Goal: Task Accomplishment & Management: Use online tool/utility

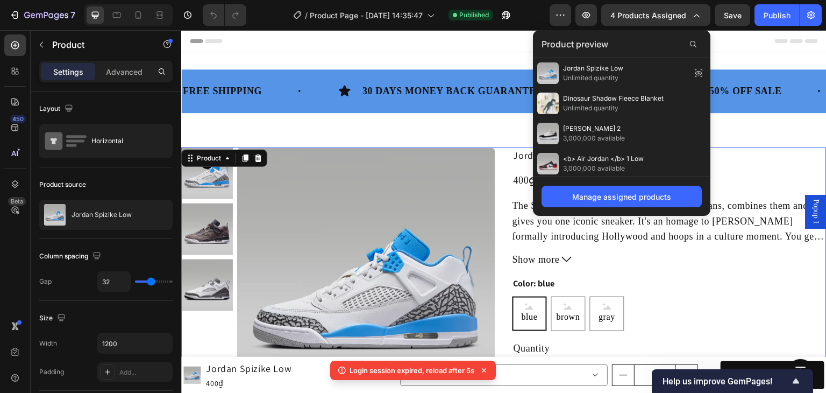
scroll to position [72, 0]
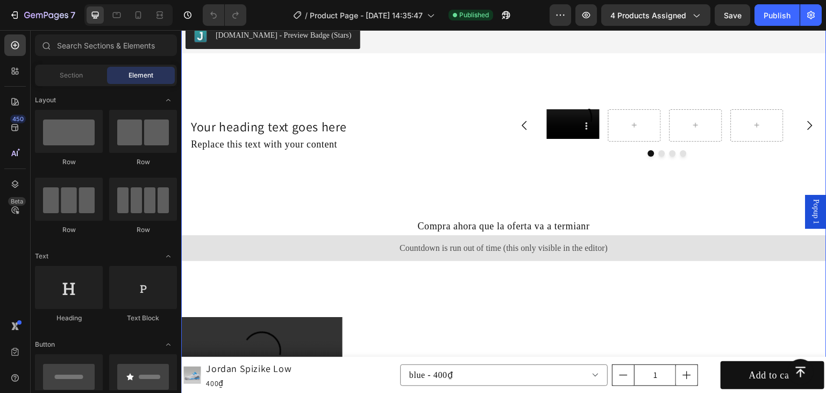
scroll to position [861, 0]
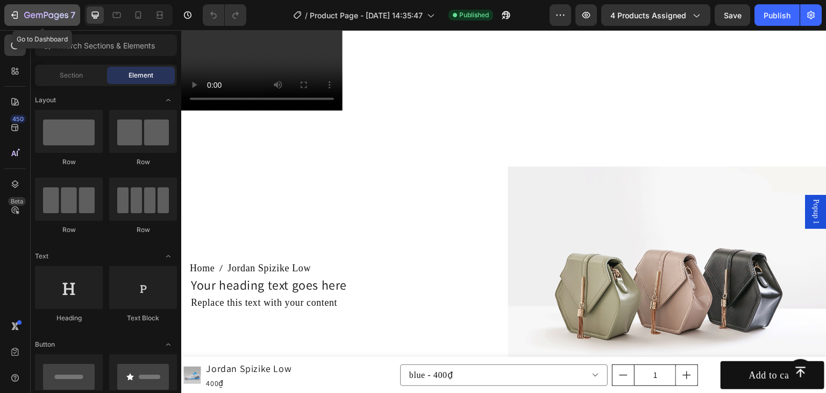
click at [51, 11] on div "7" at bounding box center [49, 15] width 51 height 13
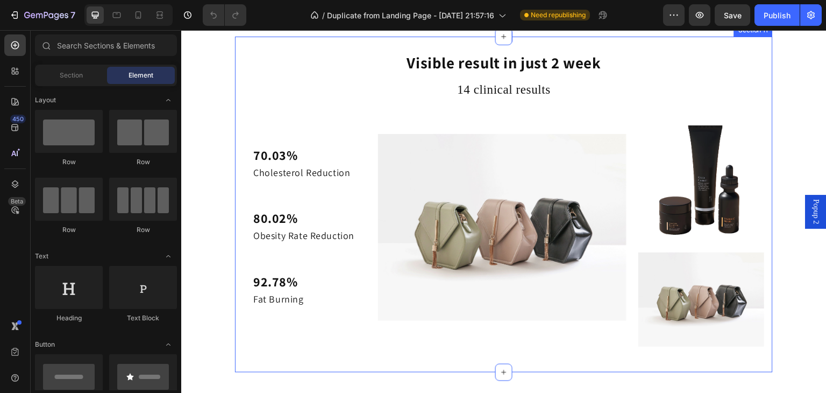
scroll to position [1936, 0]
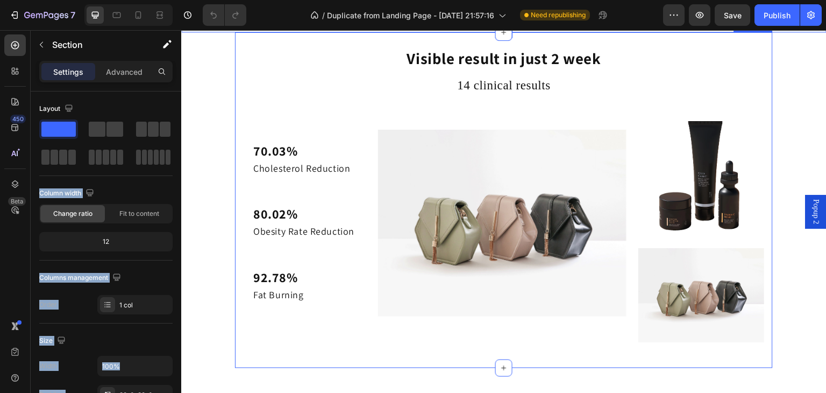
drag, startPoint x: 194, startPoint y: 122, endPoint x: 424, endPoint y: 130, distance: 230.3
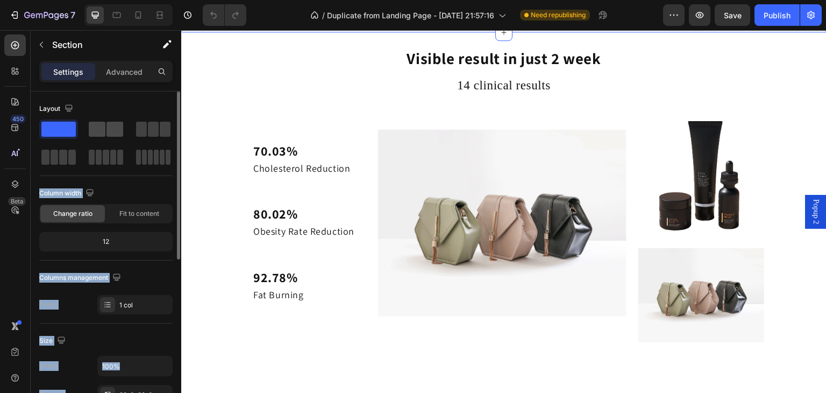
click at [108, 128] on span at bounding box center [114, 129] width 17 height 15
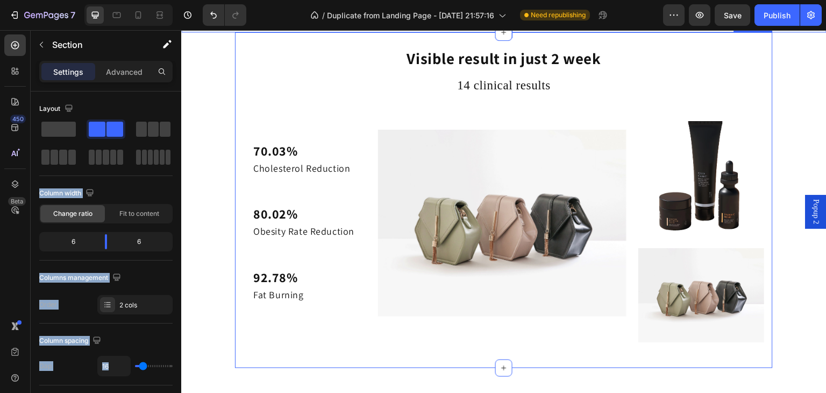
drag, startPoint x: 290, startPoint y: 158, endPoint x: 358, endPoint y: 129, distance: 73.2
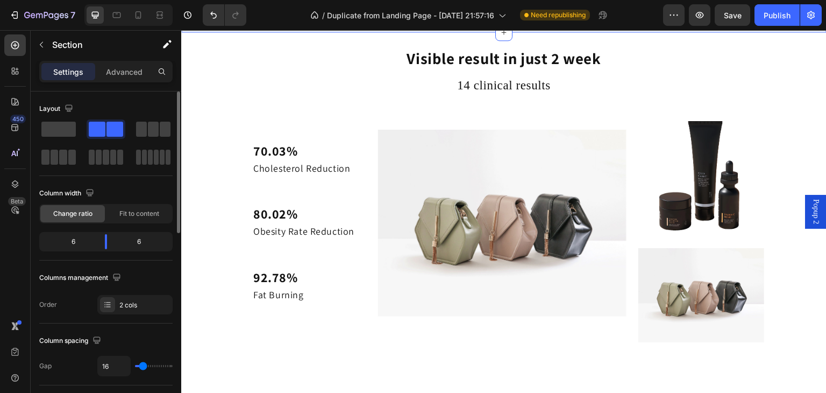
click at [124, 103] on div "Layout" at bounding box center [105, 108] width 133 height 17
drag, startPoint x: 54, startPoint y: 45, endPoint x: 62, endPoint y: 55, distance: 12.6
click at [54, 45] on p "Section" at bounding box center [96, 44] width 88 height 13
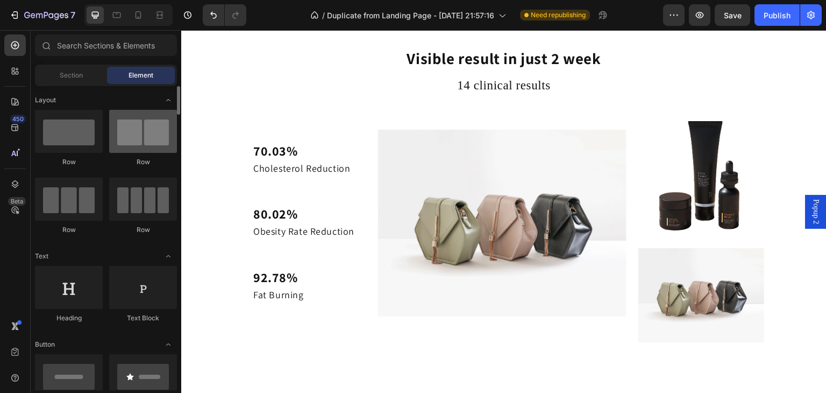
click at [132, 140] on div at bounding box center [143, 131] width 68 height 43
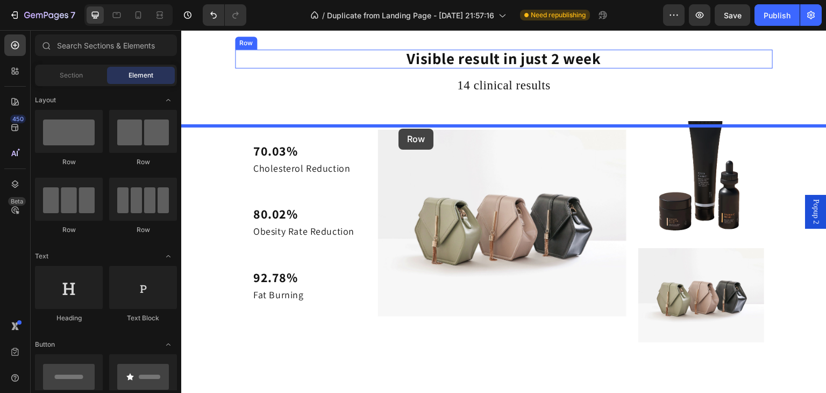
drag, startPoint x: 317, startPoint y: 163, endPoint x: 399, endPoint y: 129, distance: 88.9
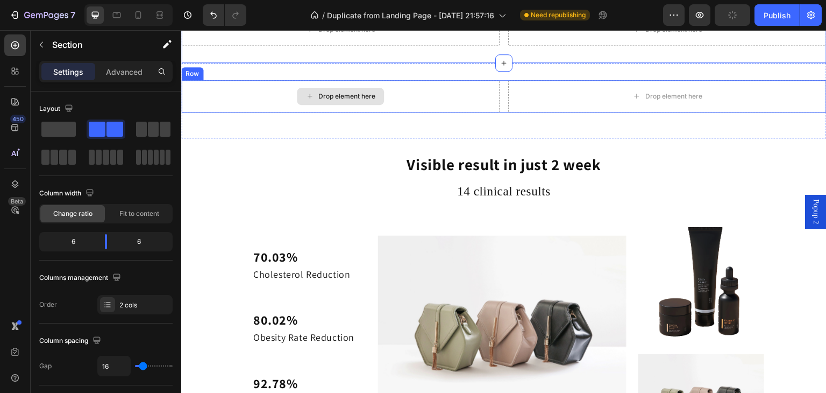
scroll to position [1864, 0]
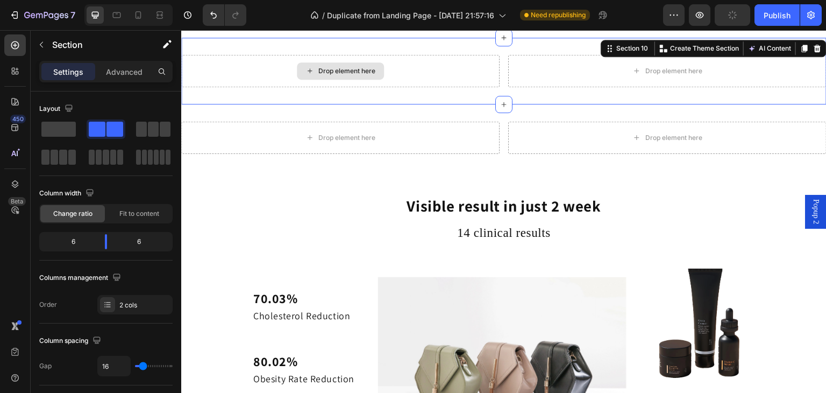
click at [438, 87] on div "Drop element here" at bounding box center [340, 71] width 318 height 32
click at [60, 47] on p "Section" at bounding box center [96, 44] width 88 height 13
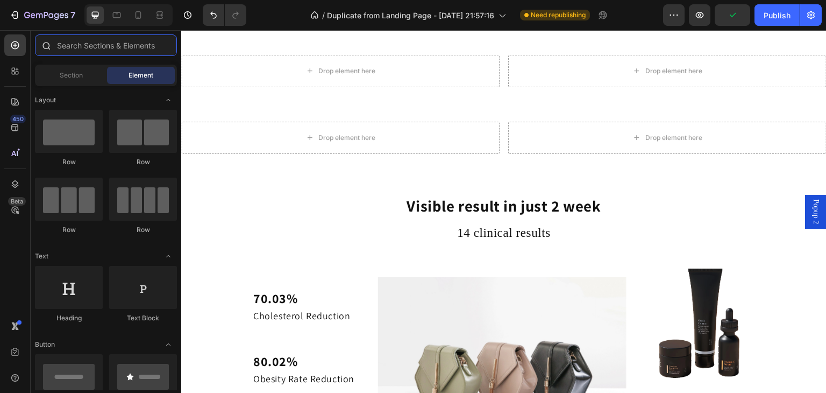
click at [89, 49] on input "text" at bounding box center [106, 45] width 142 height 22
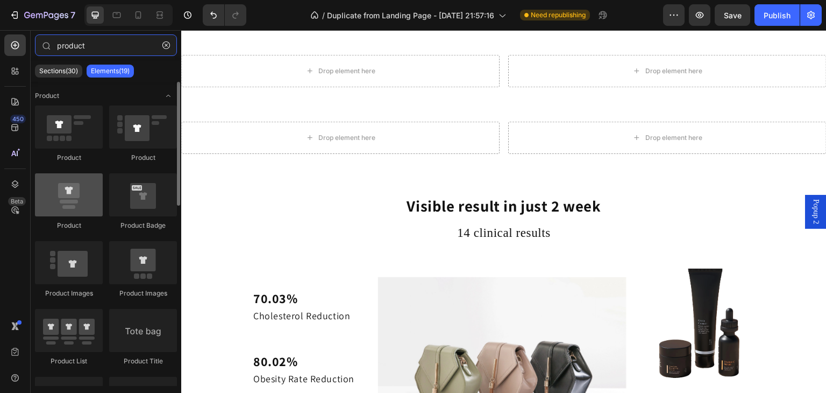
type input "product"
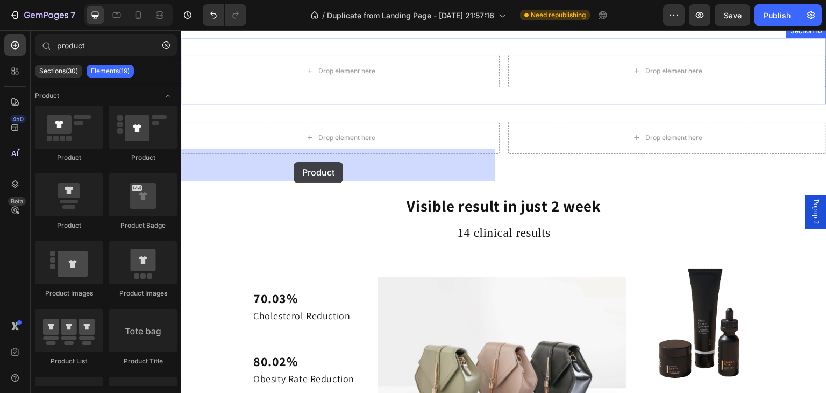
drag, startPoint x: 261, startPoint y: 224, endPoint x: 294, endPoint y: 162, distance: 70.5
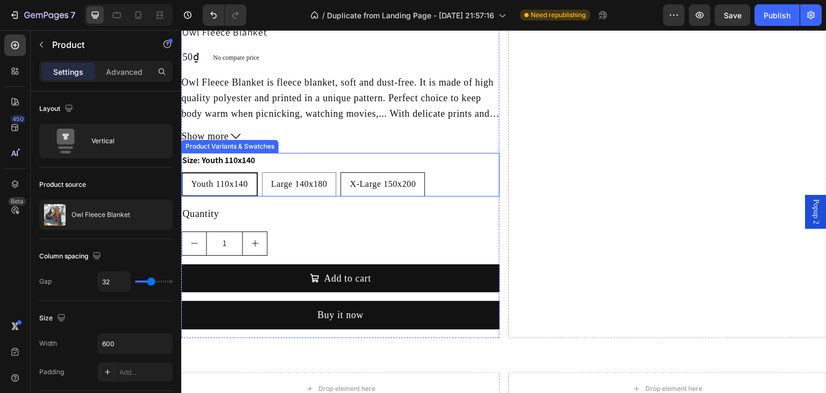
scroll to position [2438, 0]
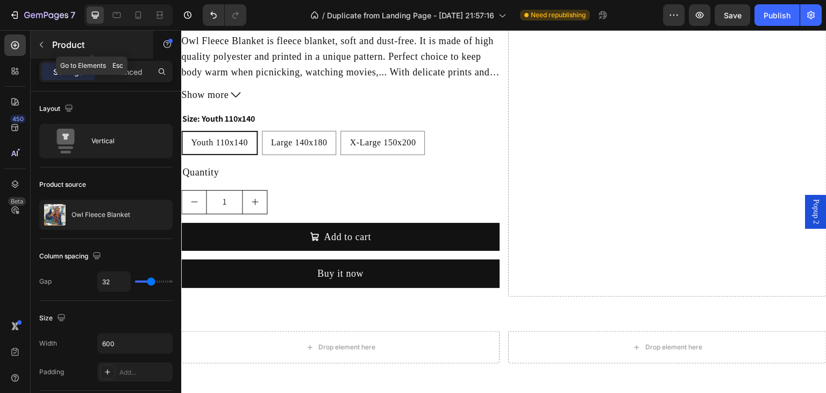
click at [45, 36] on button "button" at bounding box center [41, 44] width 17 height 17
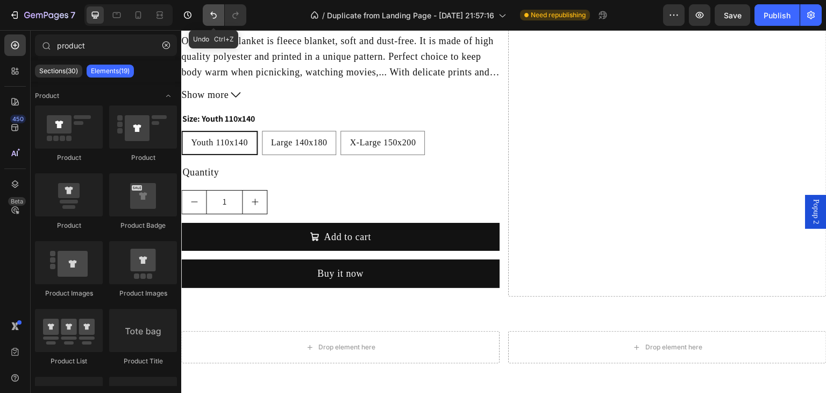
click at [208, 16] on icon "Undo/Redo" at bounding box center [213, 15] width 11 height 11
drag, startPoint x: 215, startPoint y: 11, endPoint x: 68, endPoint y: 4, distance: 147.5
click at [215, 11] on icon "Undo/Redo" at bounding box center [213, 15] width 11 height 11
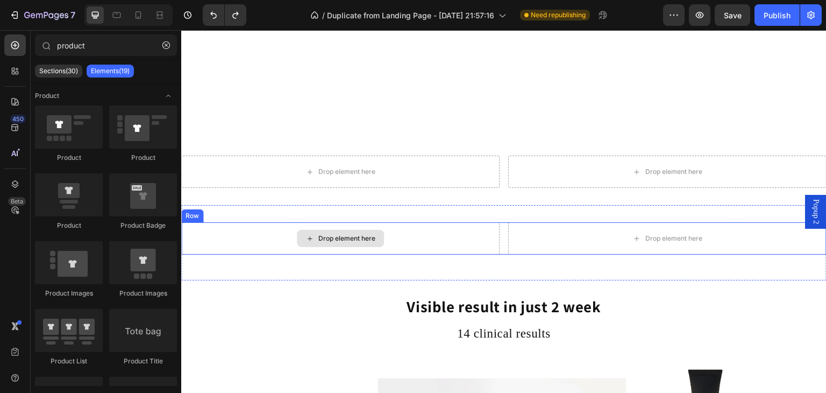
scroll to position [1864, 0]
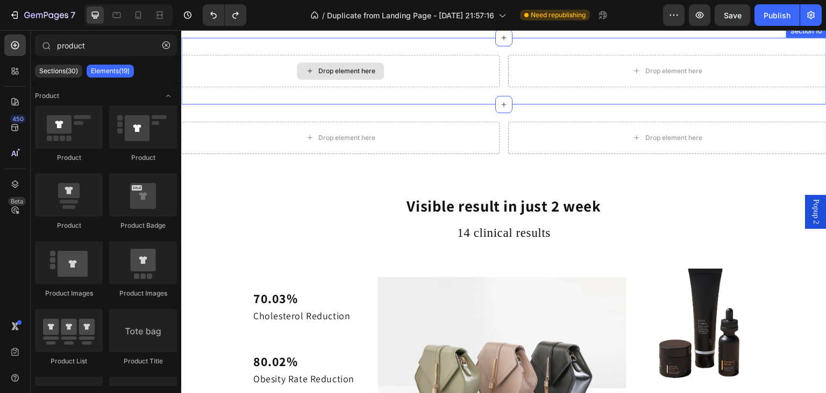
click at [262, 87] on div "Drop element here" at bounding box center [340, 71] width 318 height 32
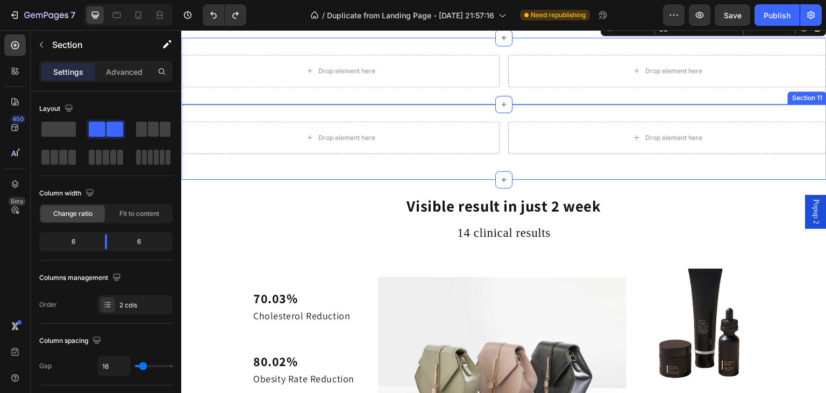
click at [252, 154] on div "Drop element here" at bounding box center [340, 138] width 318 height 32
click at [238, 87] on div "Drop element here" at bounding box center [340, 71] width 318 height 32
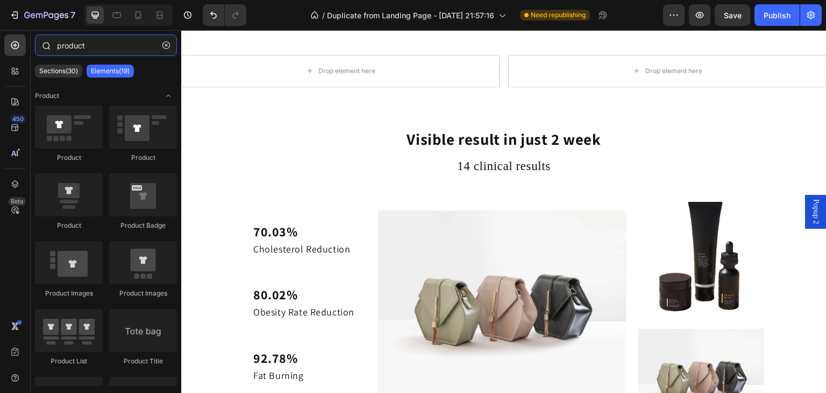
click at [84, 47] on input "product" at bounding box center [106, 45] width 142 height 22
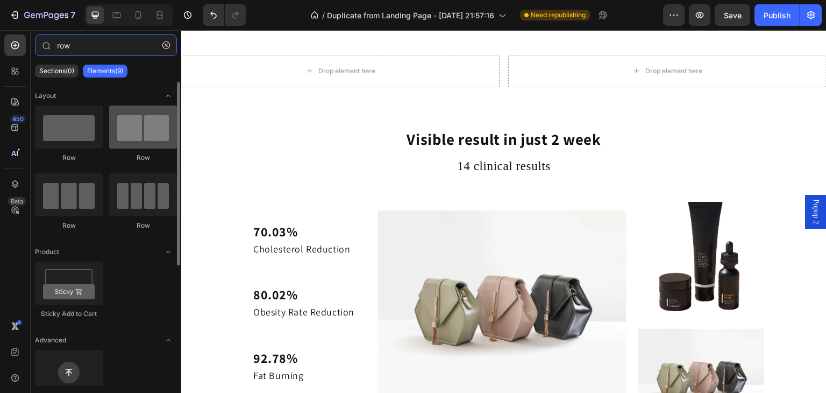
type input "row"
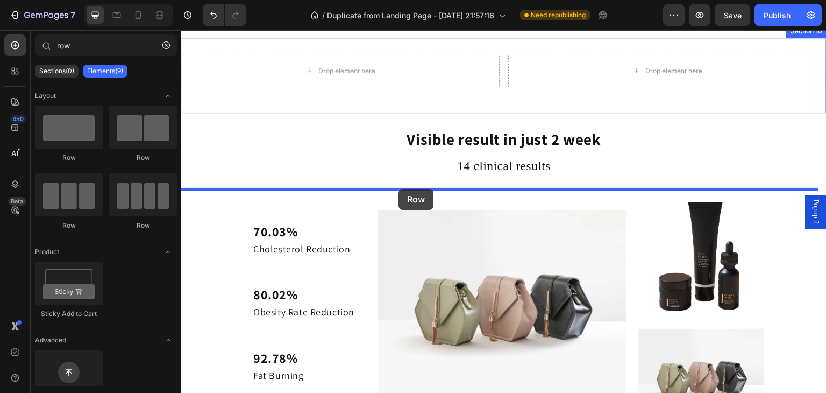
drag, startPoint x: 335, startPoint y: 168, endPoint x: 399, endPoint y: 189, distance: 66.8
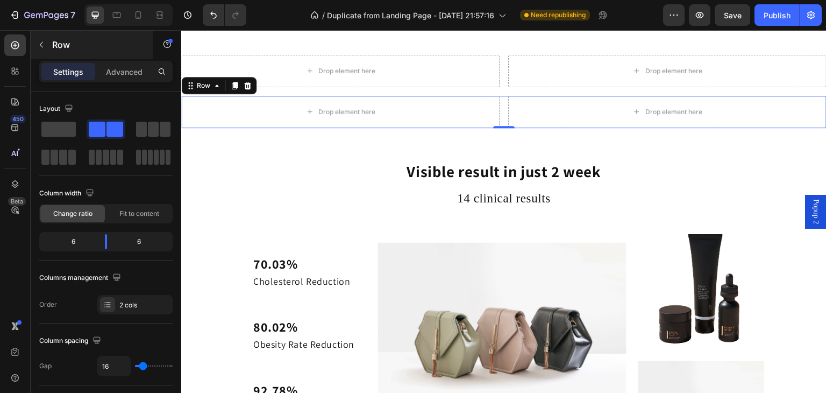
click at [47, 50] on button "button" at bounding box center [41, 44] width 17 height 17
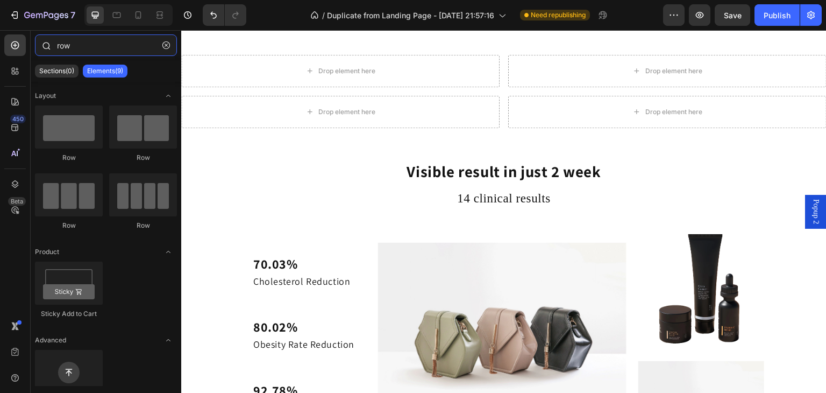
click at [80, 46] on input "row" at bounding box center [106, 45] width 142 height 22
click at [80, 45] on input "row" at bounding box center [106, 45] width 142 height 22
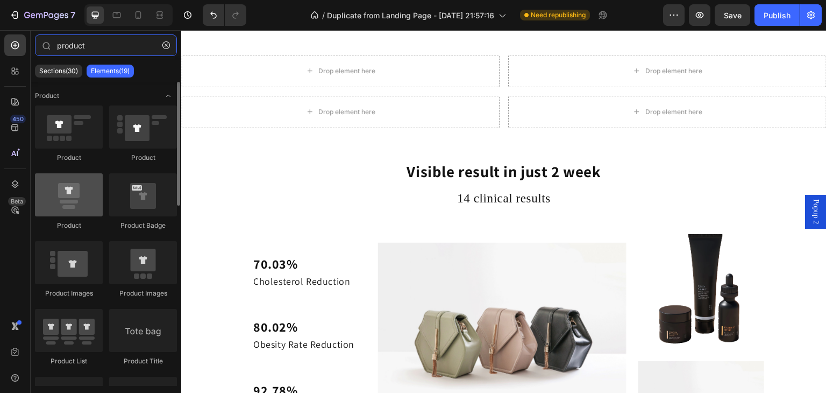
type input "product"
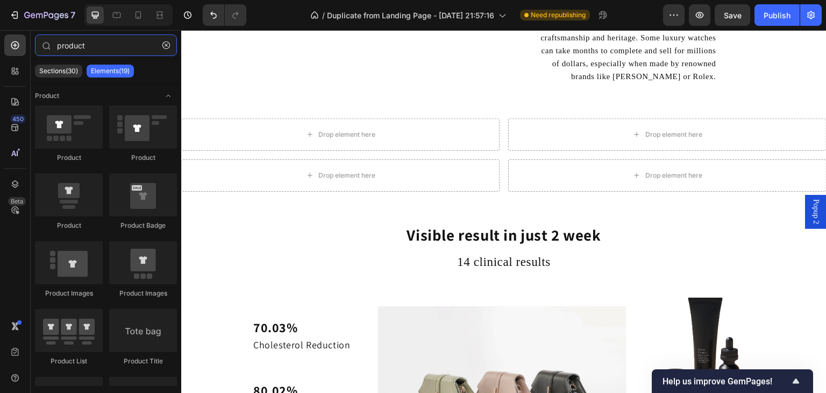
scroll to position [1721, 0]
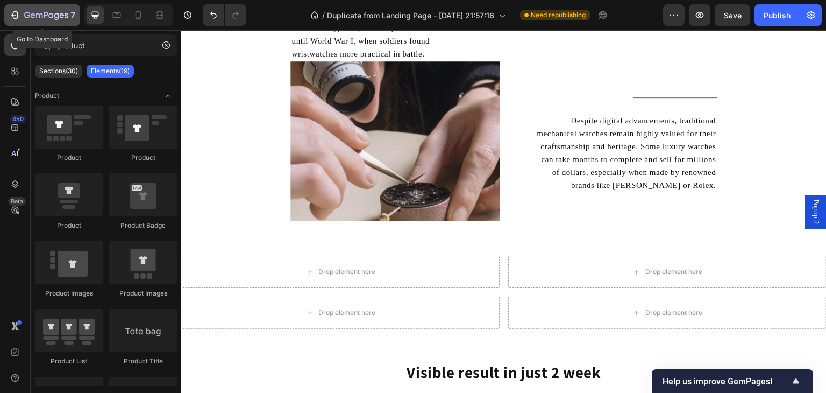
click at [35, 13] on icon "button" at bounding box center [46, 15] width 44 height 9
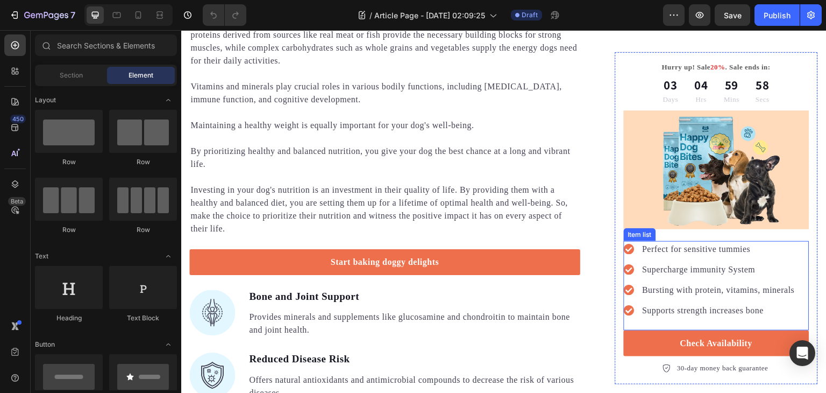
scroll to position [788, 0]
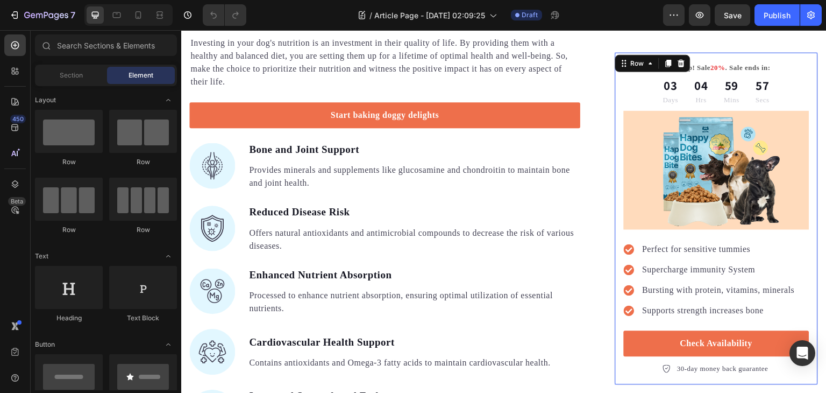
click at [615, 365] on div "Hurry up! Sale 20% . Sale ends in: Text block 03 Days 04 Hrs 59 Mins 57 Secs Co…" at bounding box center [717, 218] width 204 height 333
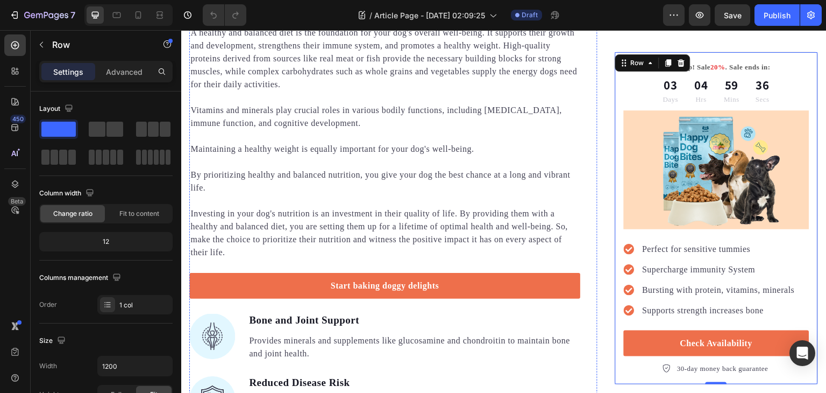
scroll to position [573, 0]
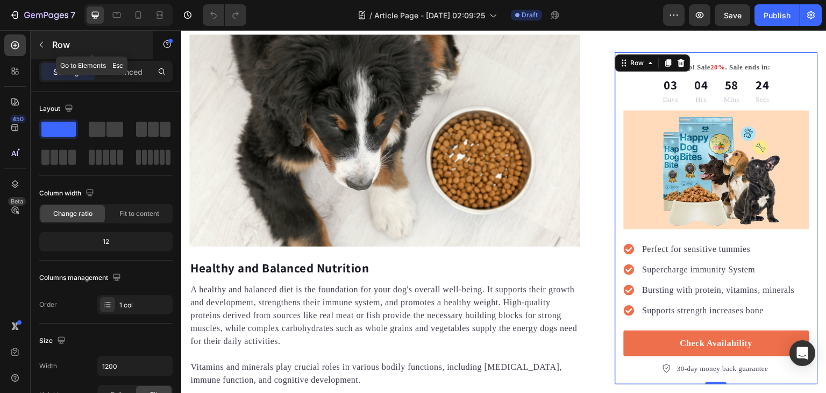
click at [60, 48] on p "Row" at bounding box center [97, 44] width 91 height 13
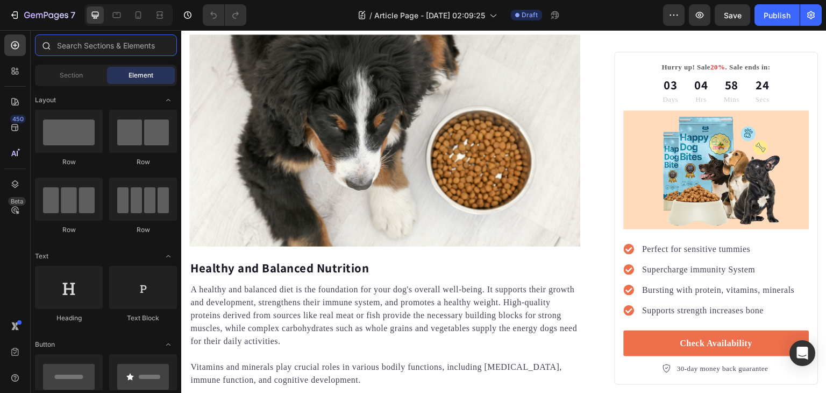
click at [99, 46] on input "text" at bounding box center [106, 45] width 142 height 22
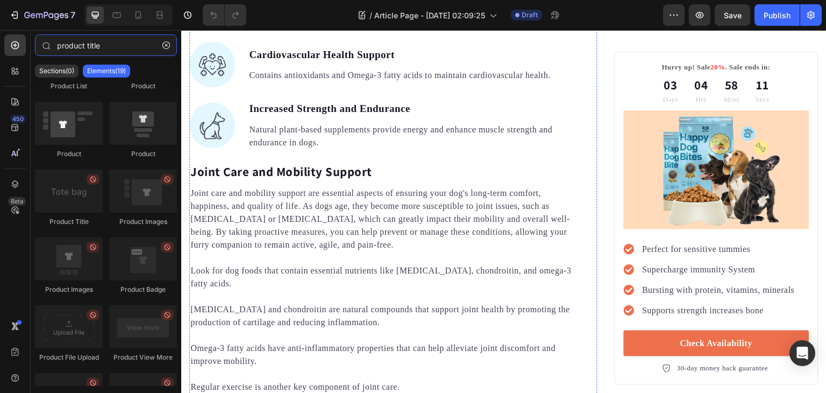
scroll to position [1291, 0]
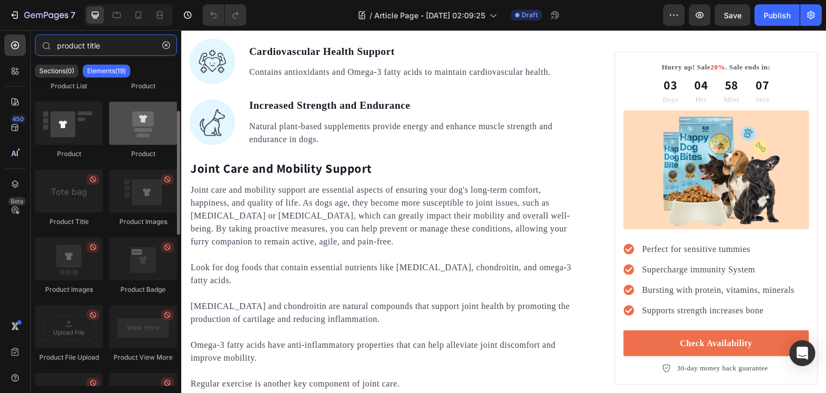
type input "product title"
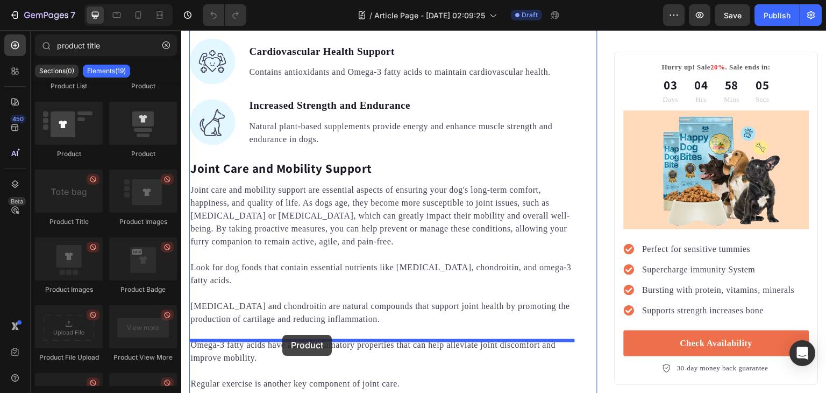
drag, startPoint x: 317, startPoint y: 155, endPoint x: 282, endPoint y: 335, distance: 182.9
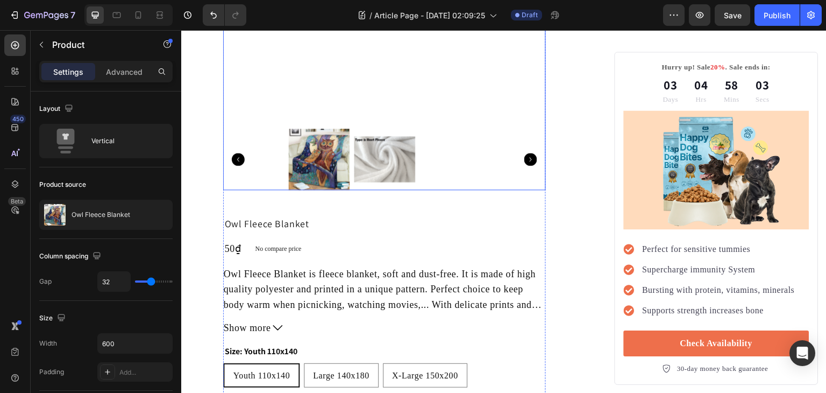
scroll to position [1864, 0]
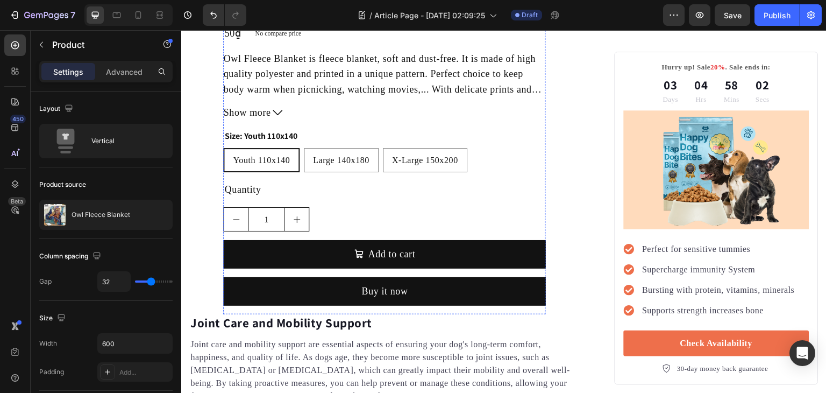
click at [295, 16] on h2 "Owl Fleece Blanket" at bounding box center [384, 9] width 323 height 16
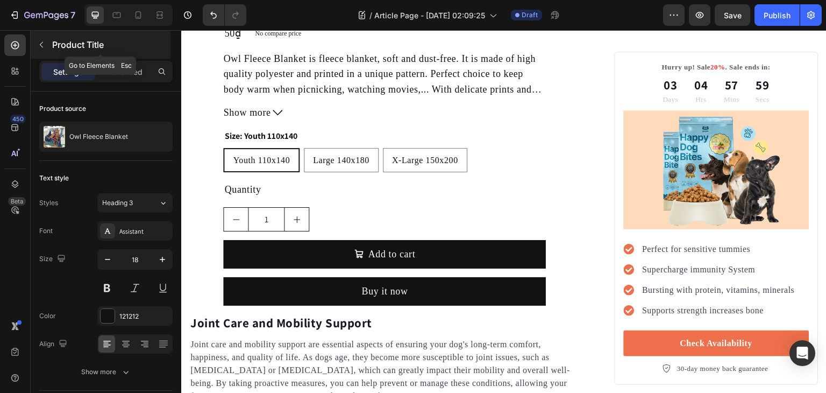
click at [41, 41] on icon "button" at bounding box center [41, 44] width 9 height 9
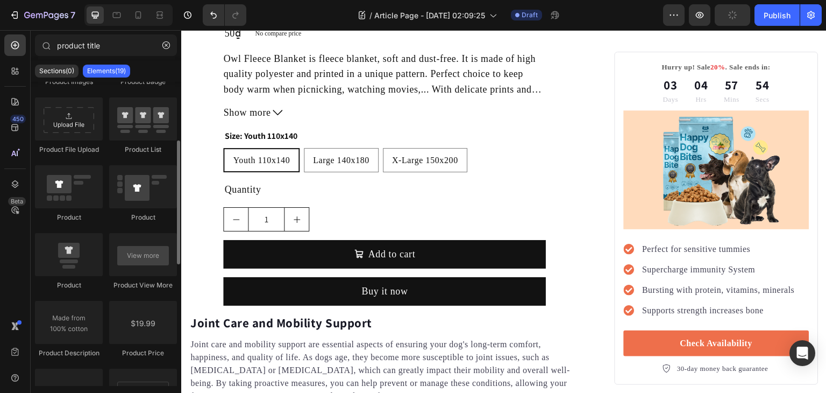
scroll to position [0, 0]
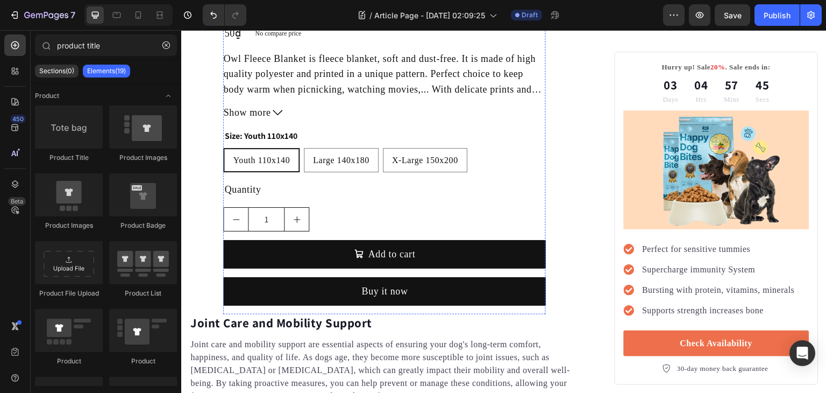
click at [302, 16] on h2 "Owl Fleece Blanket" at bounding box center [384, 9] width 323 height 16
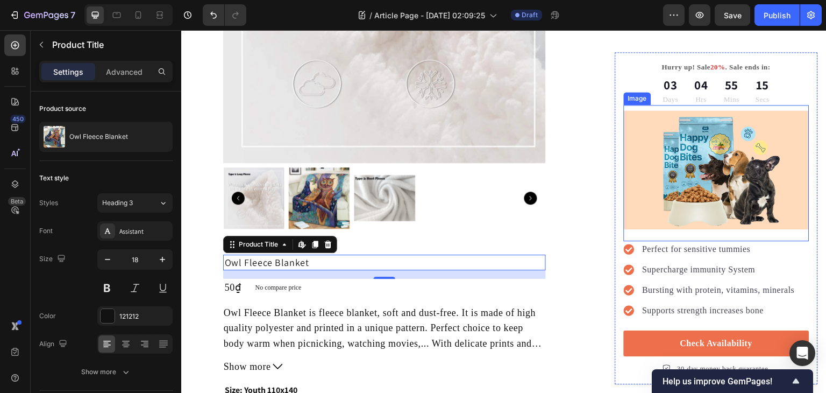
scroll to position [1506, 0]
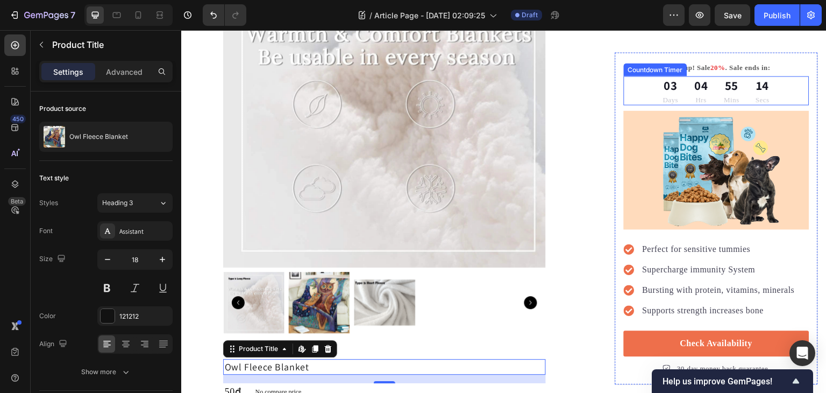
click at [624, 73] on div "Countdown Timer" at bounding box center [655, 69] width 63 height 13
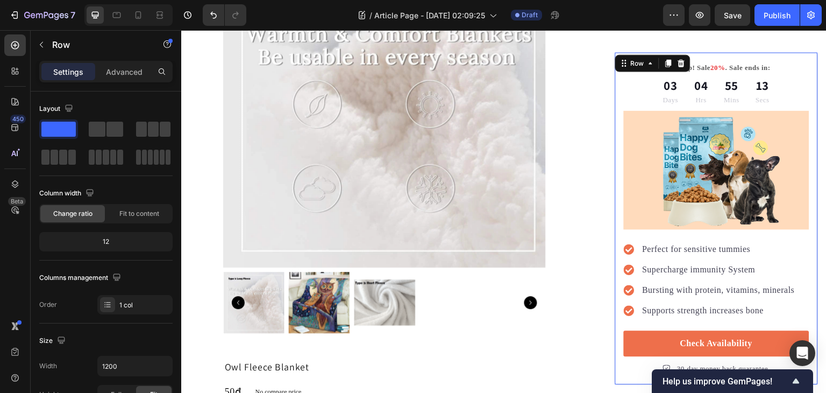
click at [615, 131] on div "Hurry up! Sale 20% . Sale ends in: Text block 03 Days 04 Hrs 55 Mins 13 Secs Co…" at bounding box center [717, 218] width 204 height 333
click at [129, 72] on p "Advanced" at bounding box center [124, 71] width 37 height 11
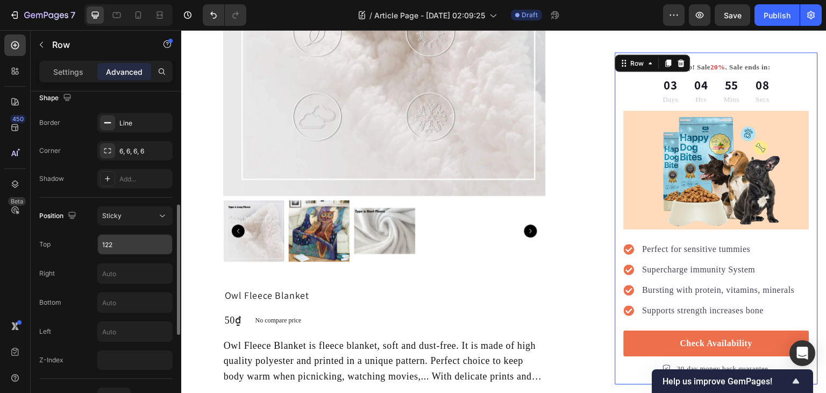
scroll to position [359, 0]
